Goal: Check status

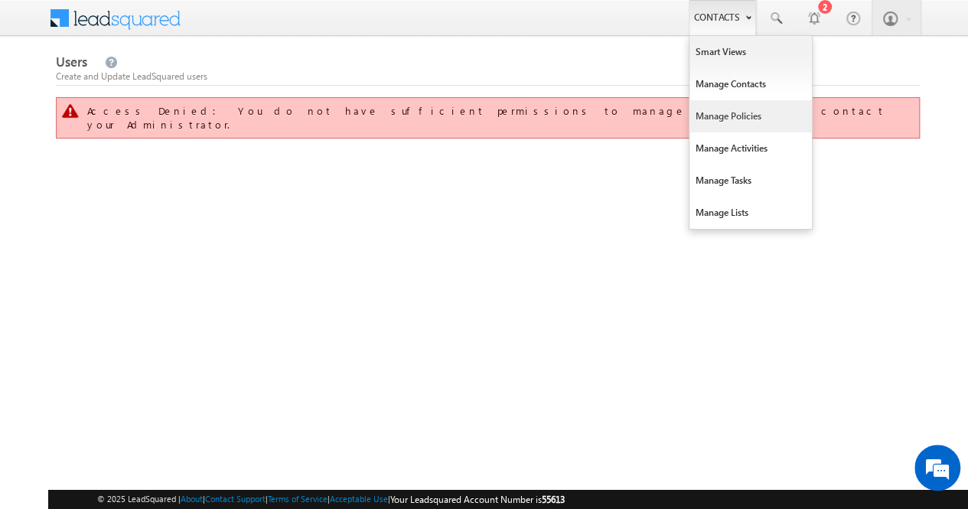
click at [741, 121] on link "Manage Policies" at bounding box center [751, 116] width 122 height 32
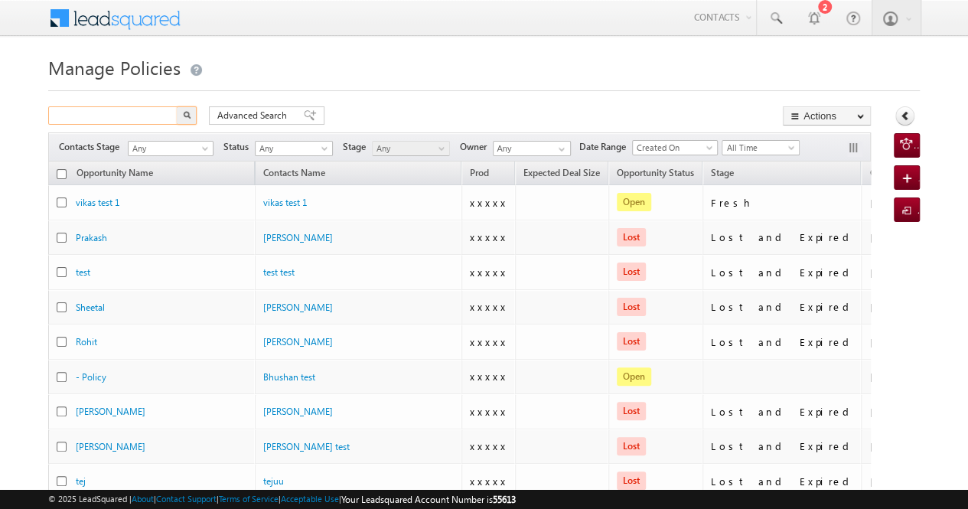
click at [157, 108] on input "text" at bounding box center [113, 115] width 131 height 18
paste input "7134067844"
type input "7134067844"
click at [188, 117] on img "button" at bounding box center [187, 115] width 8 height 8
